Goal: Navigation & Orientation: Find specific page/section

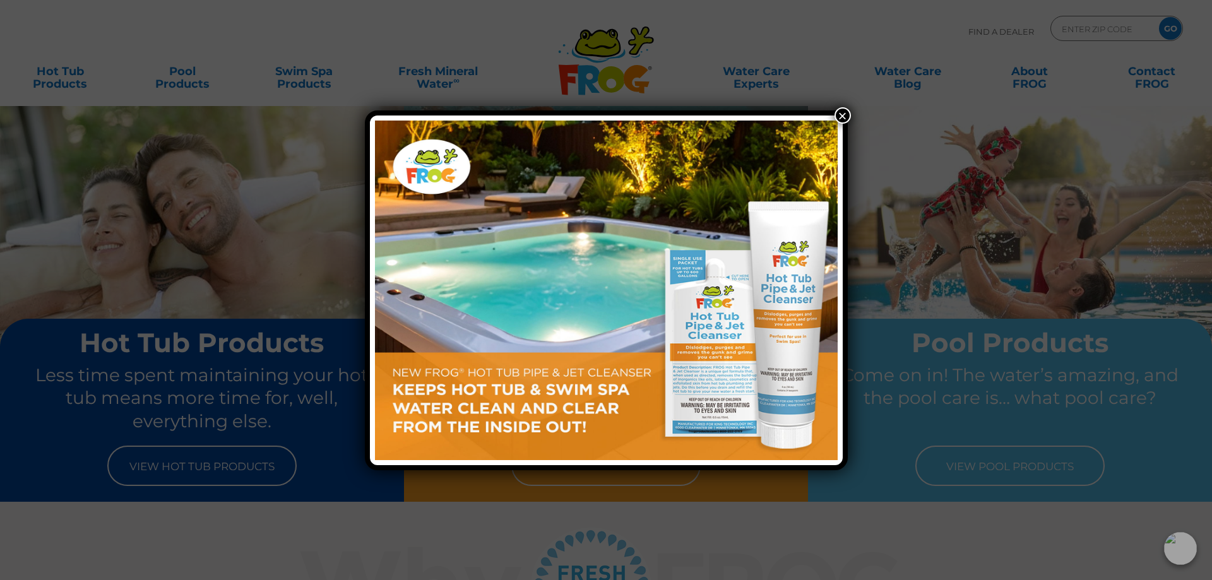
click at [835, 112] on button "×" at bounding box center [842, 115] width 16 height 16
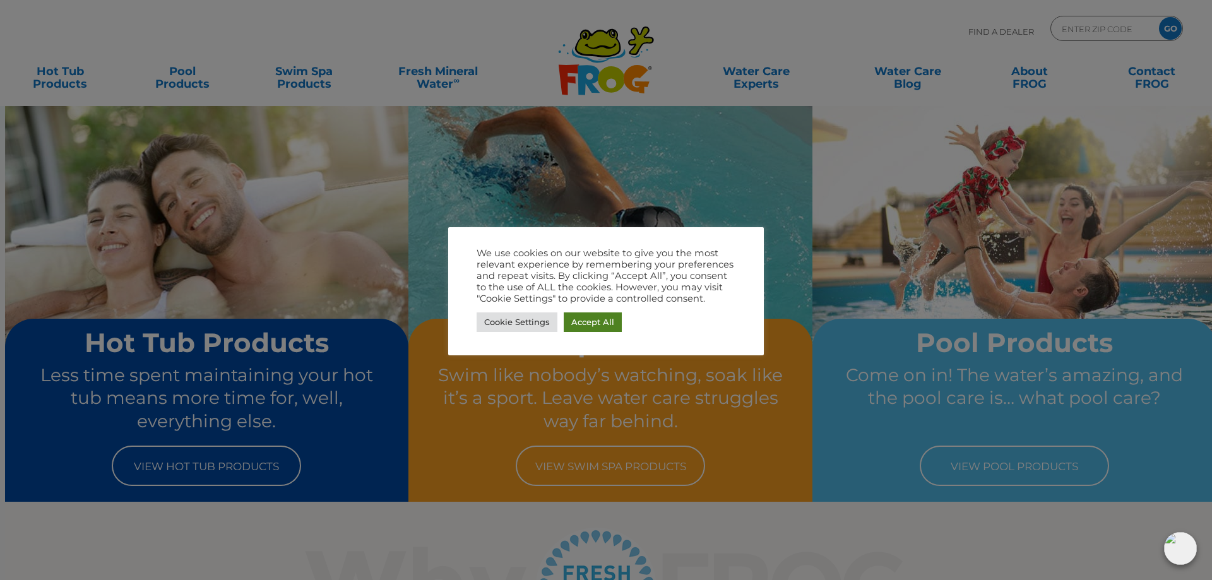
click at [612, 323] on link "Accept All" at bounding box center [593, 322] width 58 height 20
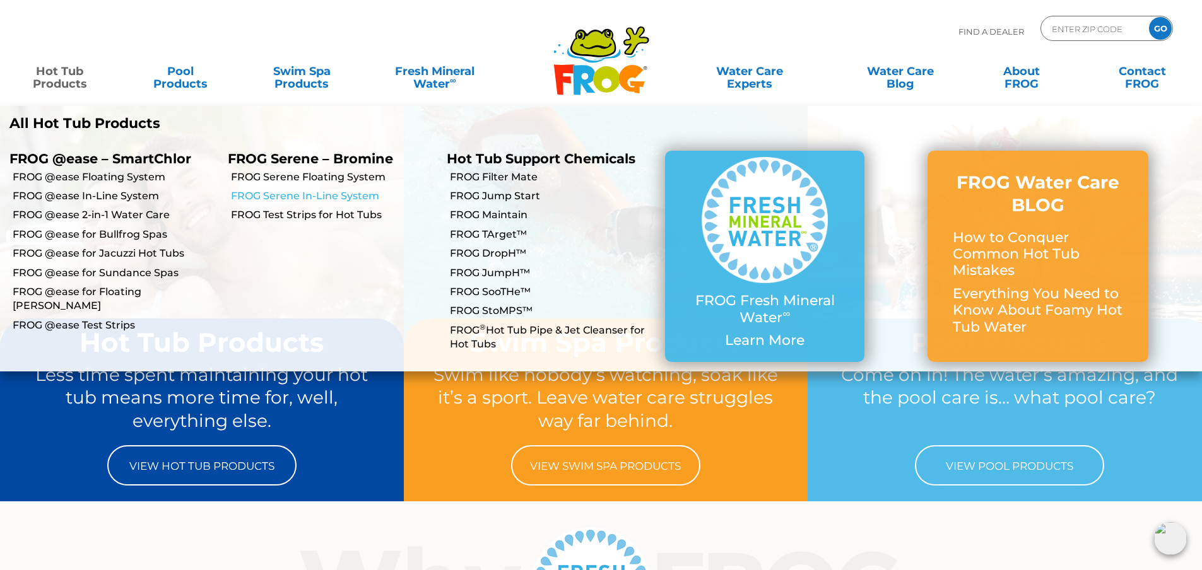
click at [269, 198] on link "FROG Serene In-Line System" at bounding box center [334, 196] width 206 height 14
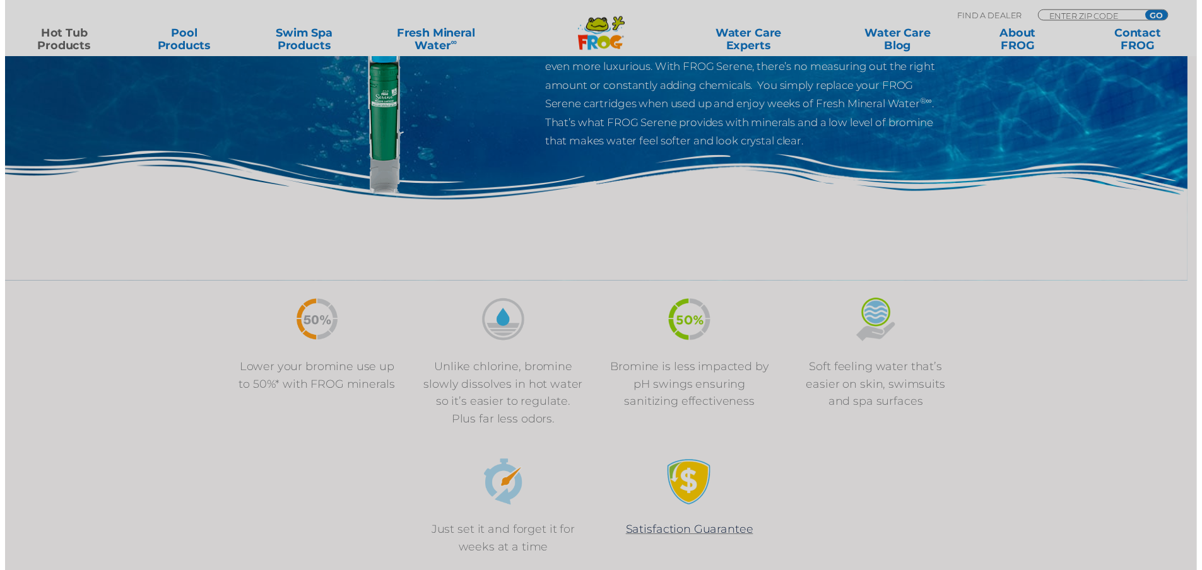
scroll to position [252, 0]
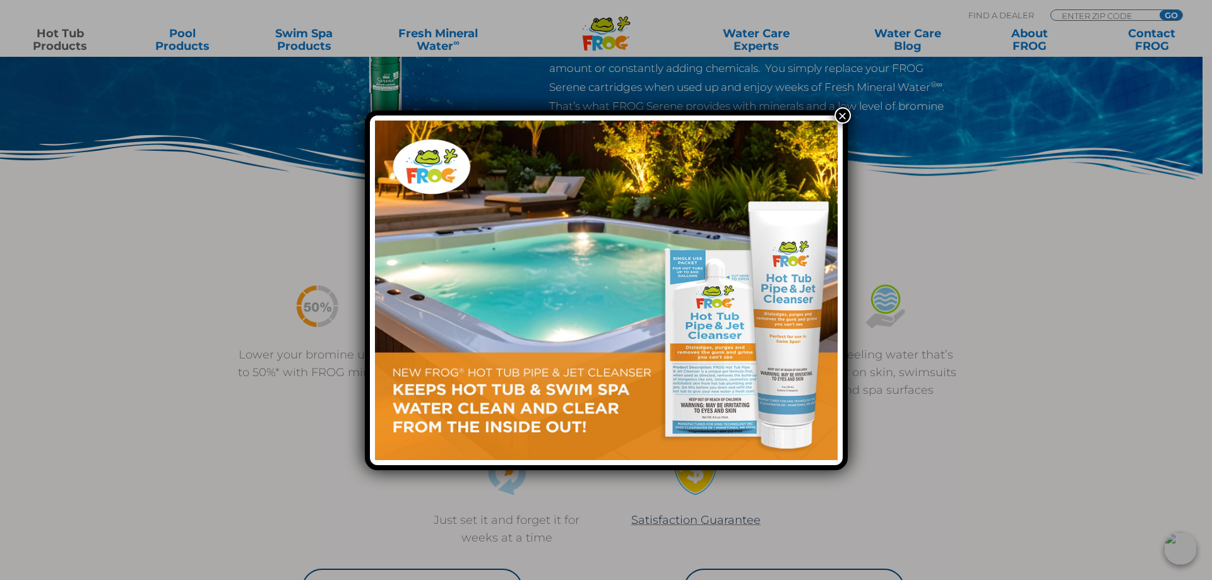
click at [846, 116] on button "×" at bounding box center [842, 115] width 16 height 16
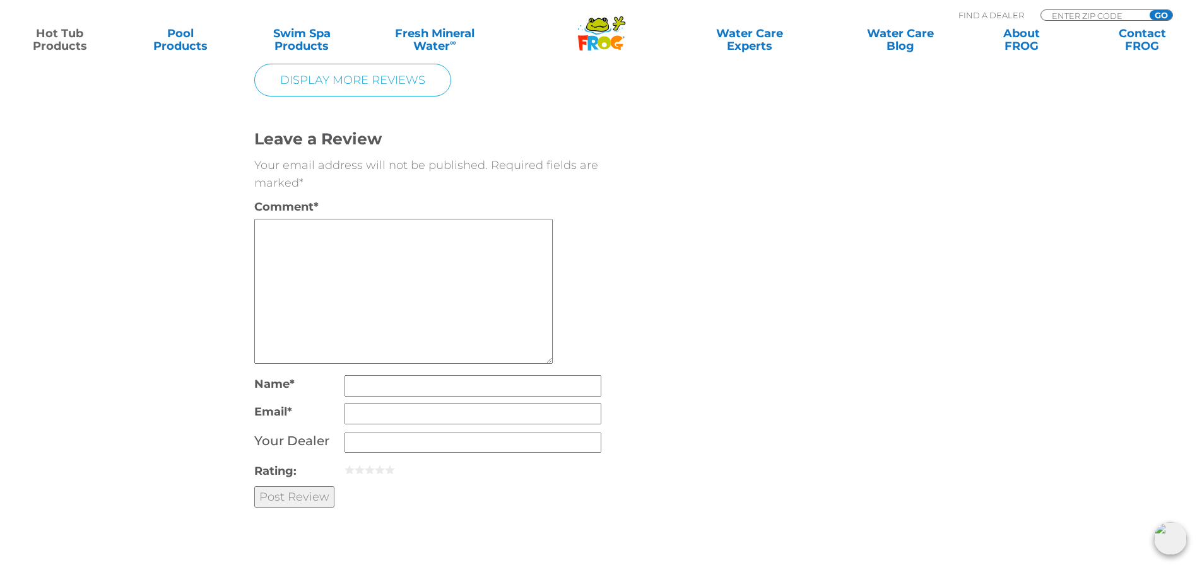
scroll to position [2714, 0]
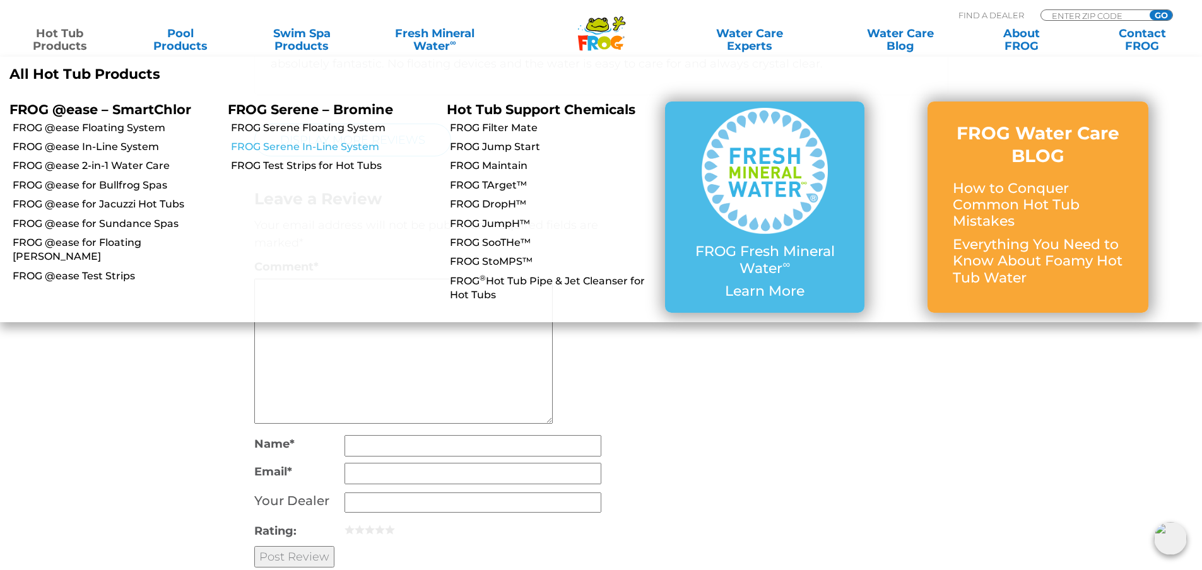
click at [248, 145] on link "FROG Serene In-Line System" at bounding box center [334, 147] width 206 height 14
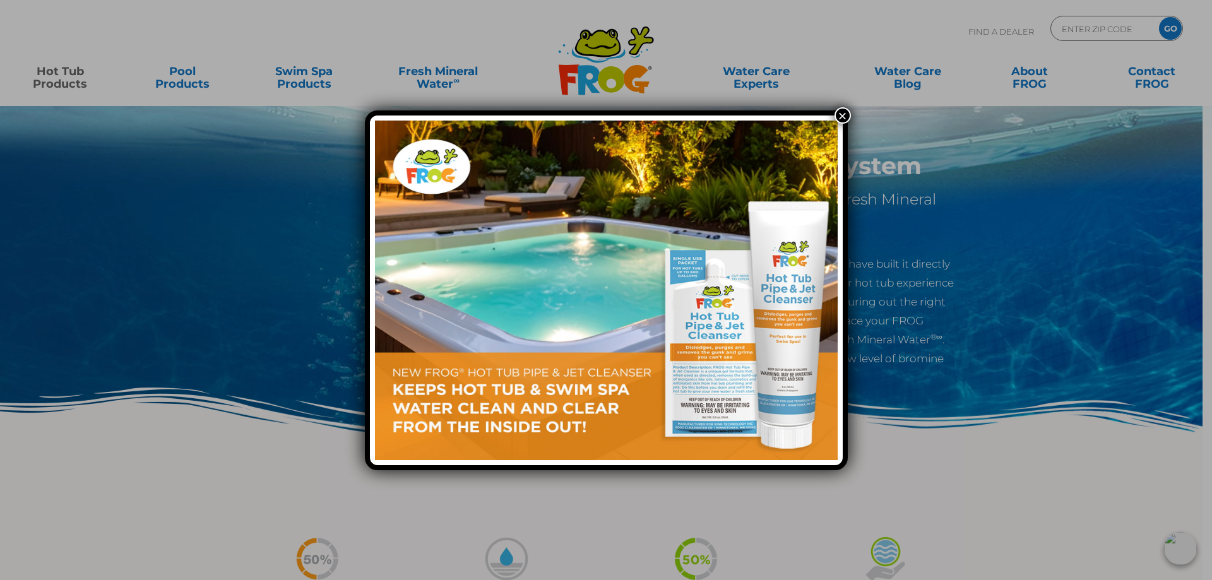
click at [837, 110] on button "×" at bounding box center [842, 115] width 16 height 16
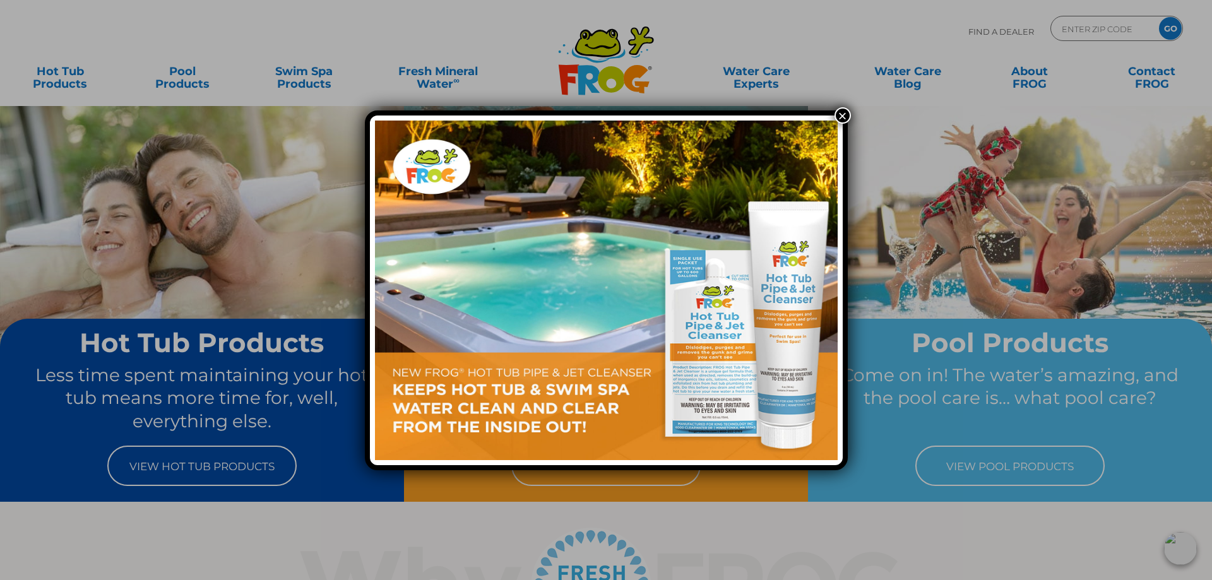
click at [844, 114] on button "×" at bounding box center [842, 115] width 16 height 16
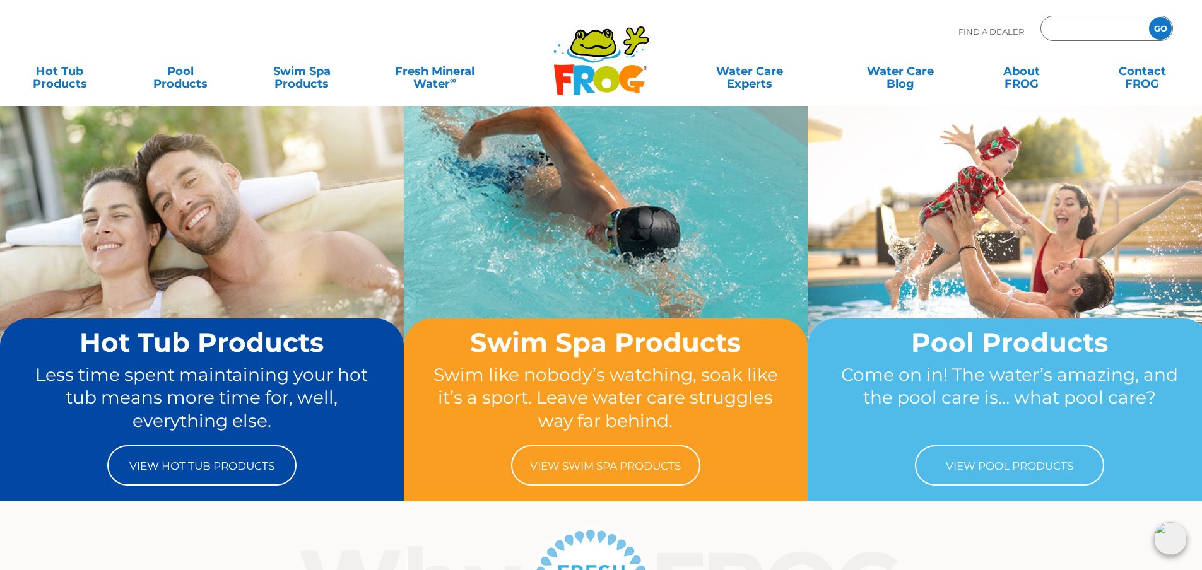
click at [1056, 29] on input "Zip Code Form" at bounding box center [1093, 29] width 85 height 18
type input "18929"
click at [1149, 17] on input "GO" at bounding box center [1160, 28] width 23 height 23
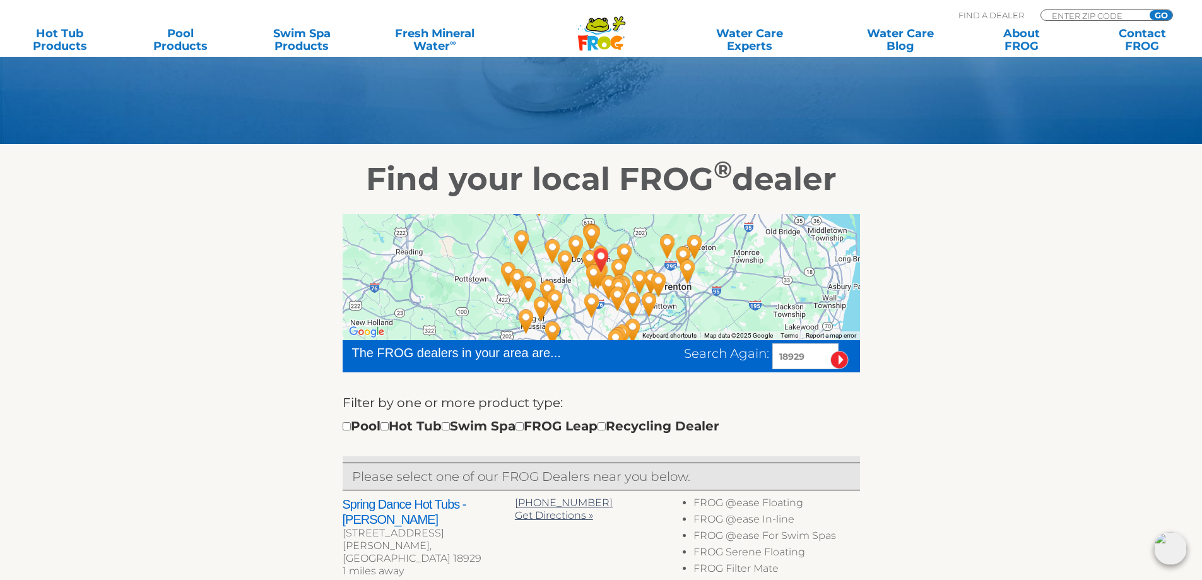
scroll to position [63, 0]
